Goal: Find specific page/section: Find specific page/section

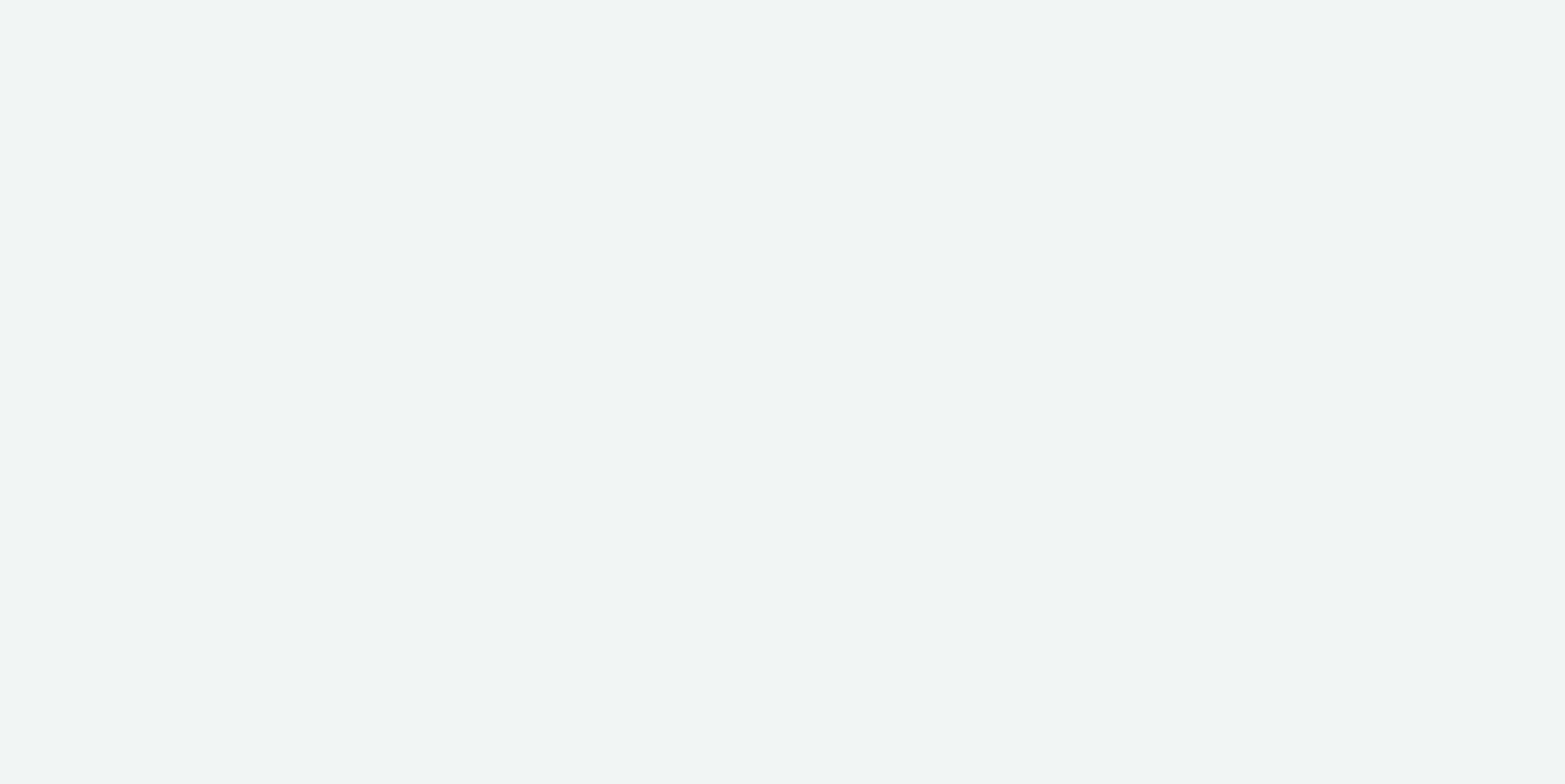
drag, startPoint x: 796, startPoint y: 146, endPoint x: 793, endPoint y: 157, distance: 11.4
click at [796, 146] on div at bounding box center [782, 392] width 1565 height 784
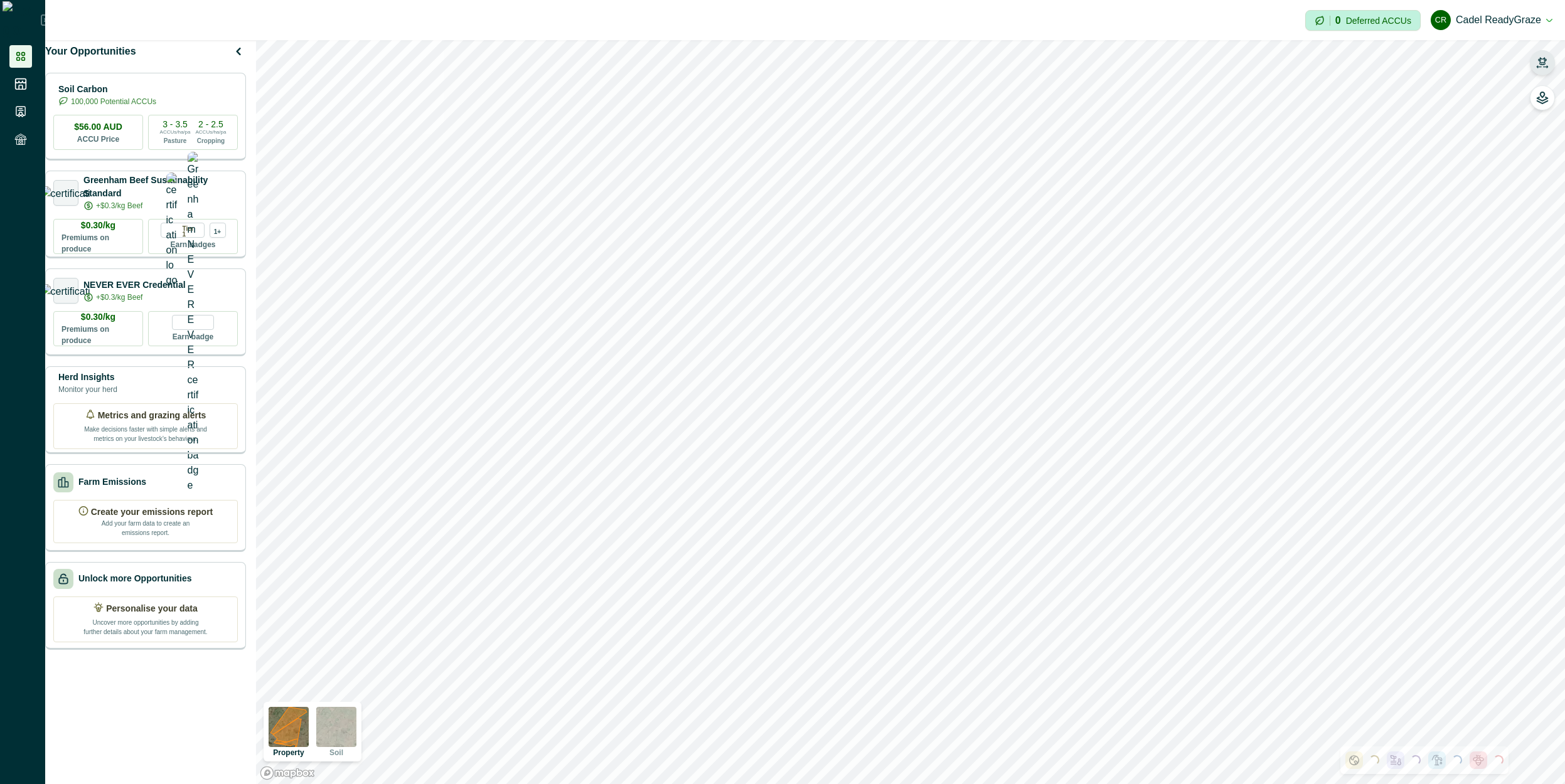
click at [1553, 59] on button "button" at bounding box center [1542, 63] width 26 height 26
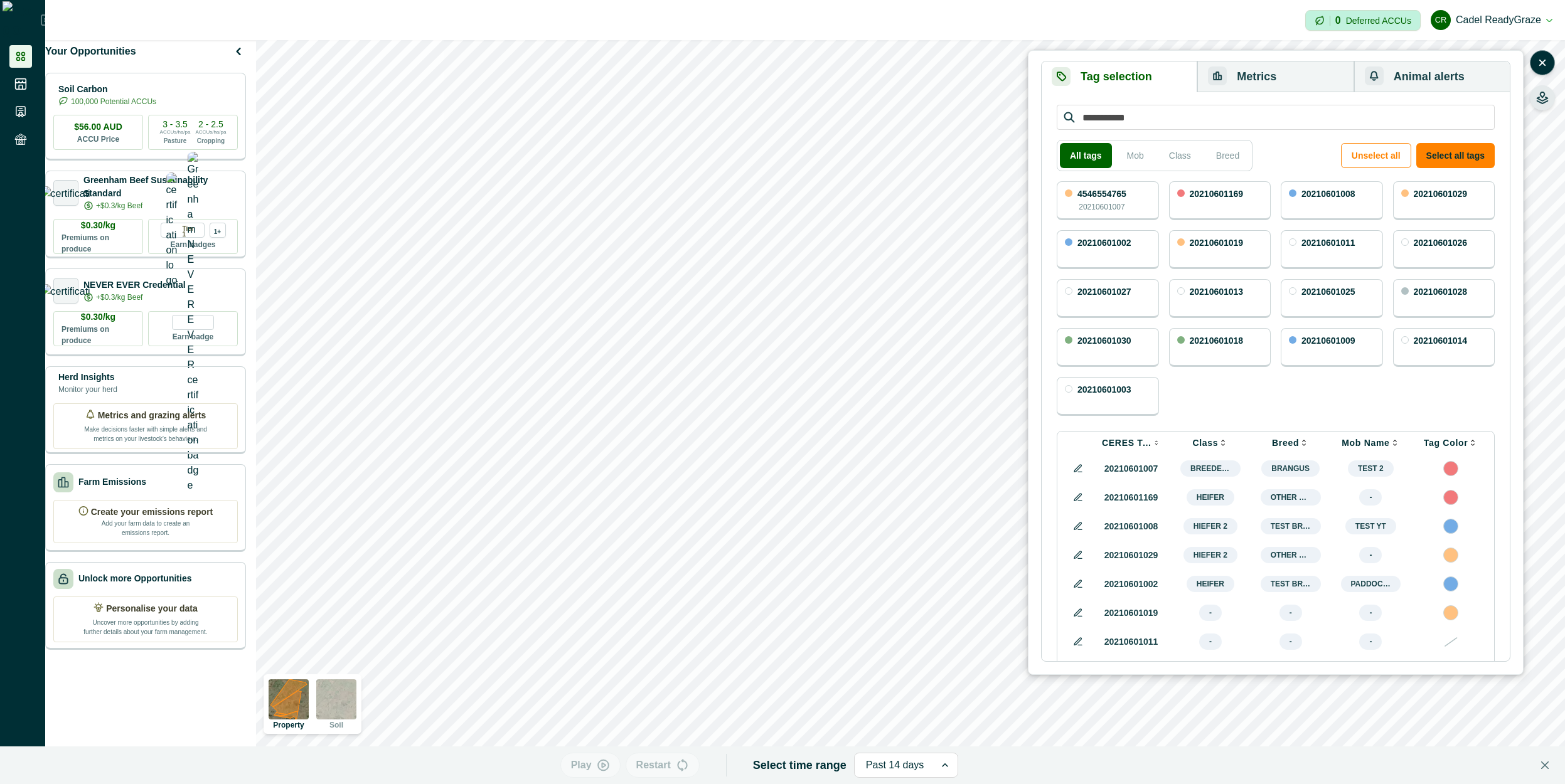
click at [1539, 96] on icon "button" at bounding box center [1542, 97] width 12 height 12
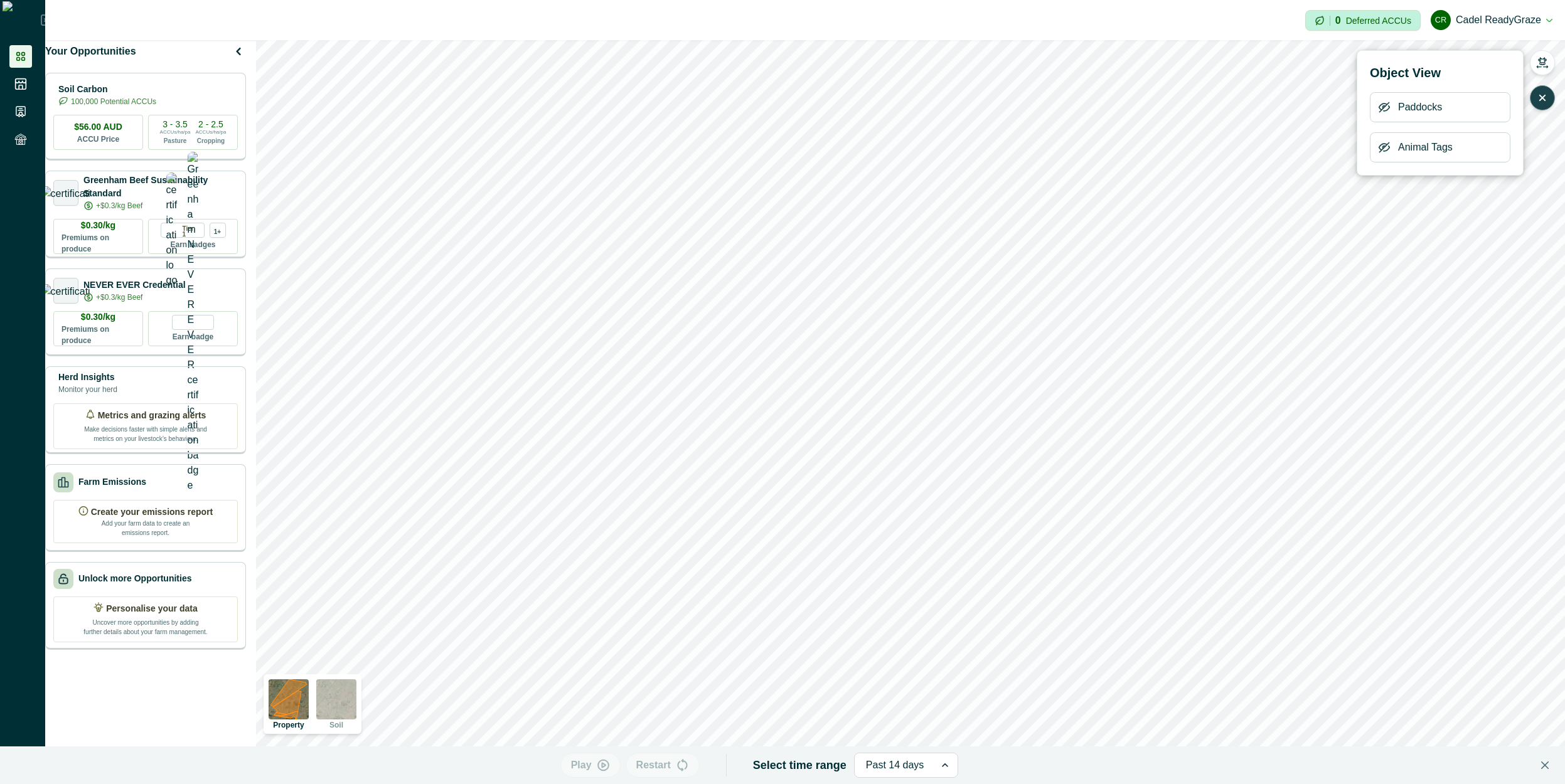
click at [1385, 146] on icon "button" at bounding box center [1384, 147] width 10 height 9
click at [1385, 146] on icon "button" at bounding box center [1384, 147] width 12 height 12
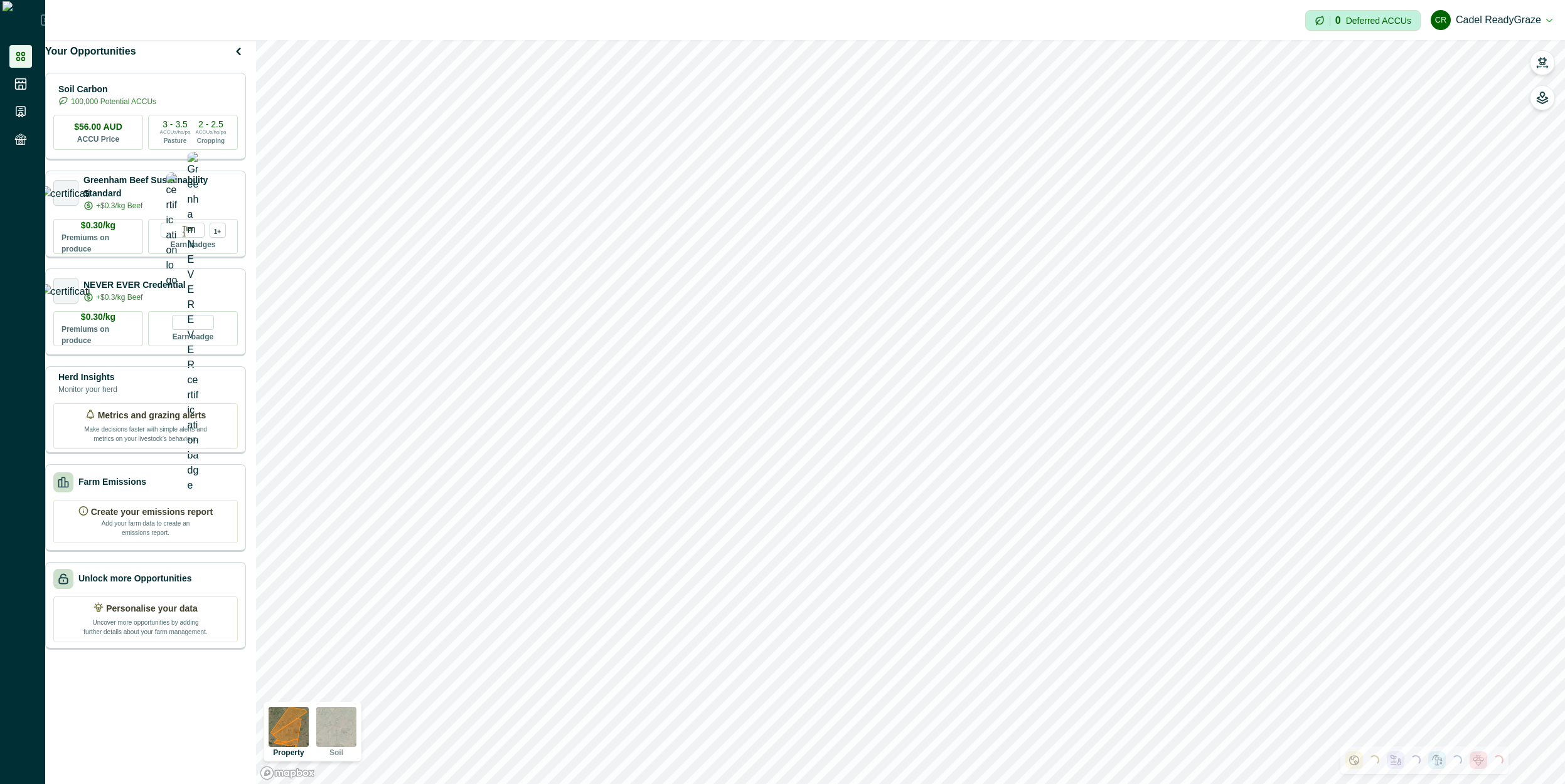
click at [26, 97] on ul at bounding box center [22, 100] width 45 height 110
click at [25, 86] on icon at bounding box center [21, 84] width 12 height 12
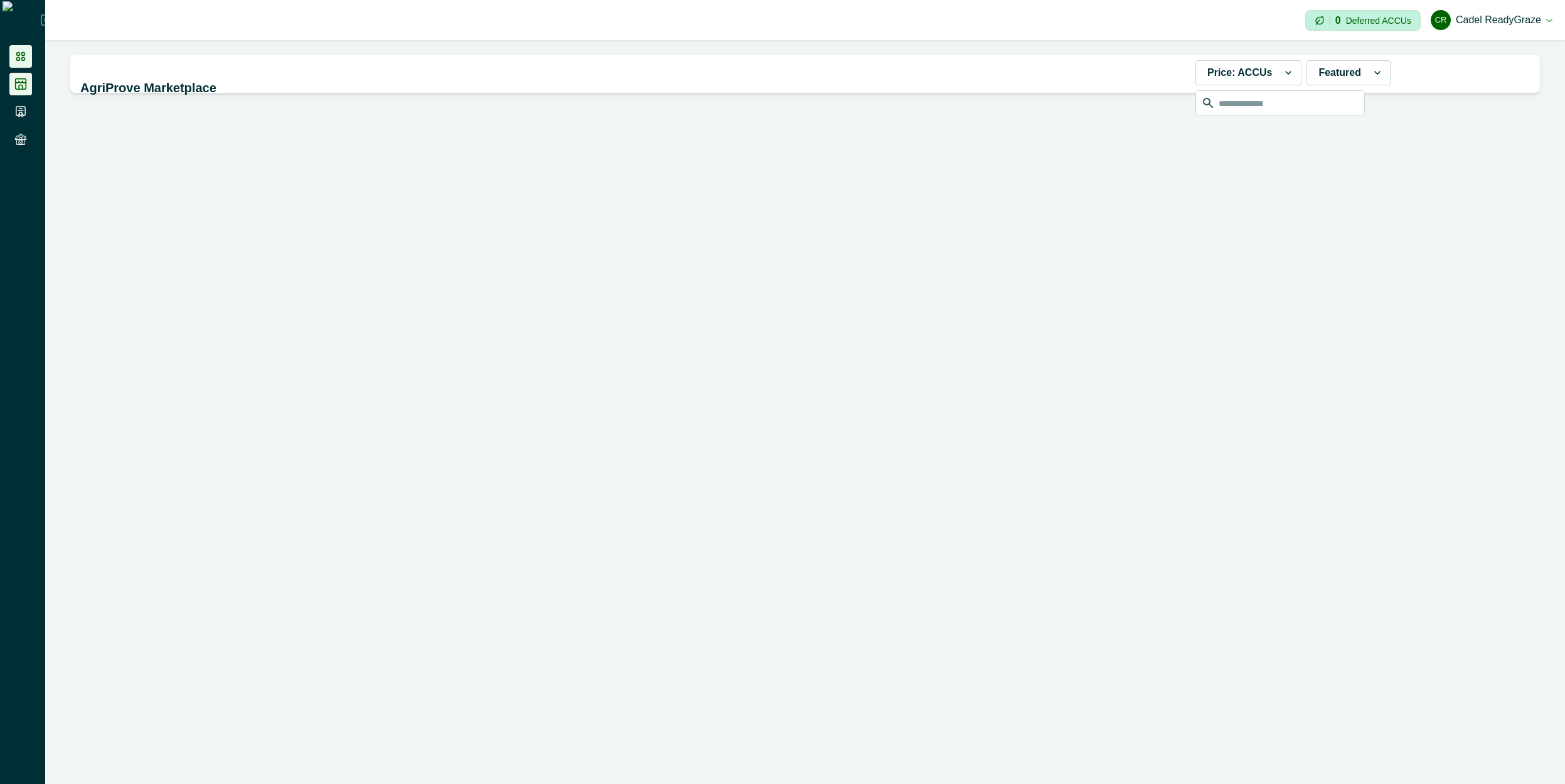
click at [28, 61] on li at bounding box center [20, 56] width 22 height 22
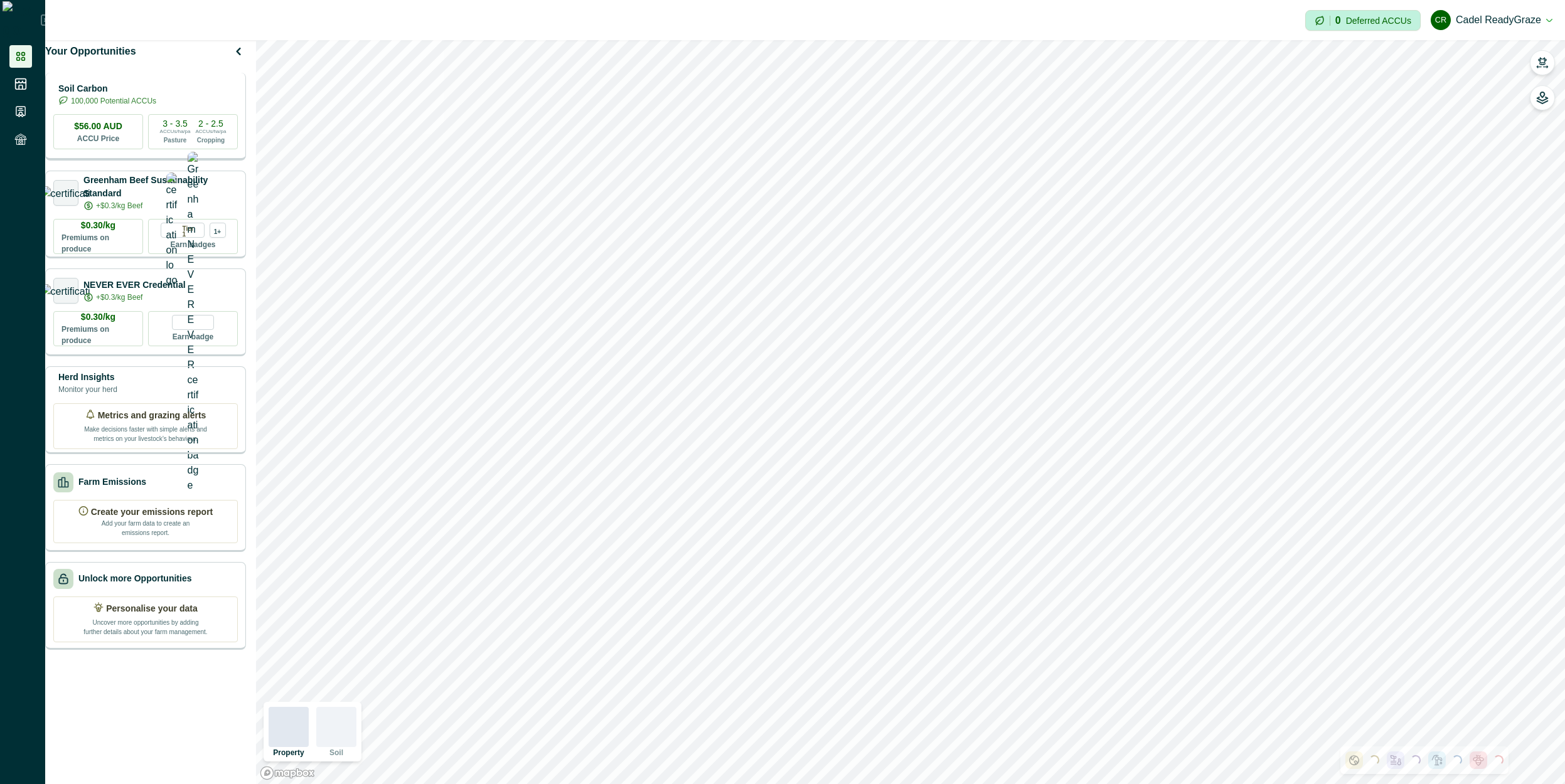
click at [146, 95] on p "Soil Carbon" at bounding box center [107, 89] width 98 height 13
